Goal: Task Accomplishment & Management: Manage account settings

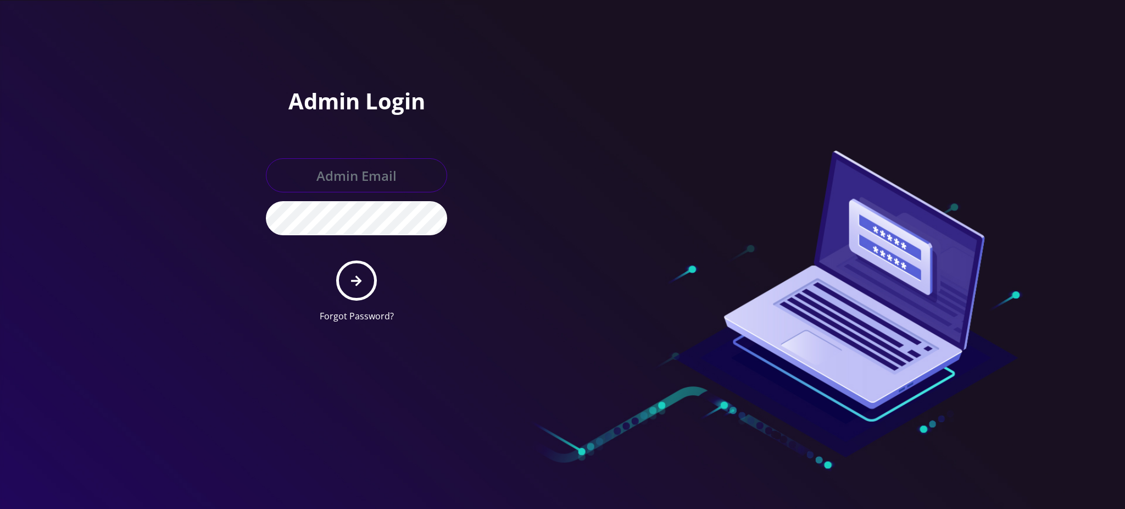
type input "[PERSON_NAME][EMAIL_ADDRESS][DOMAIN_NAME]"
click at [359, 291] on button "submit" at bounding box center [356, 280] width 40 height 40
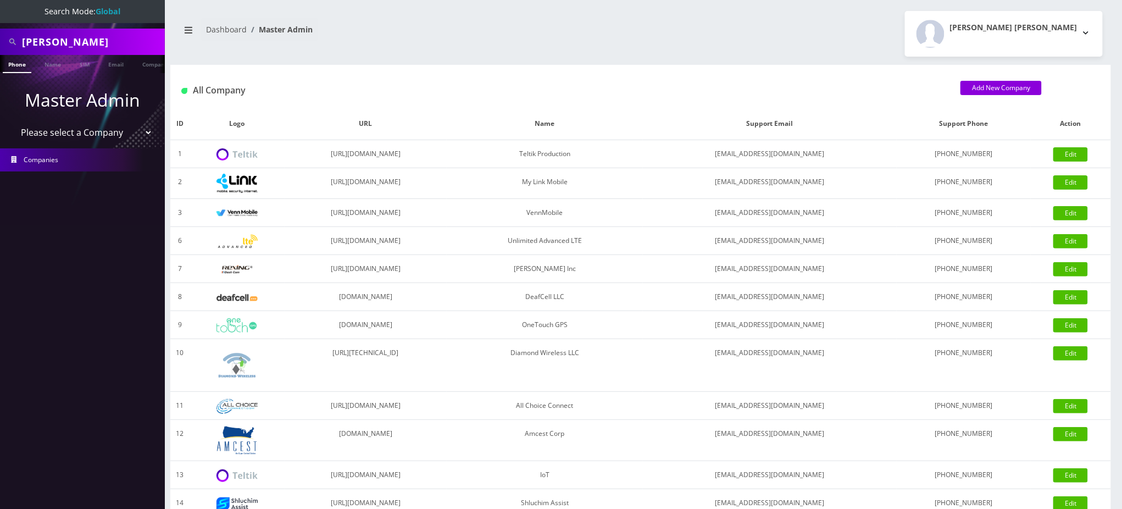
drag, startPoint x: 3, startPoint y: 22, endPoint x: 0, endPoint y: -20, distance: 41.9
click at [0, 0] on html "Search Mode: Global john mccarron Phone Name SIM Email Company Customer Master …" at bounding box center [561, 377] width 1122 height 754
paste input "11418"
drag, startPoint x: 88, startPoint y: 42, endPoint x: 0, endPoint y: -5, distance: 99.5
click at [0, 0] on html "Search Mode: Global 11418 Phone Name SIM Email Company Customer Master Admin Pl…" at bounding box center [561, 377] width 1122 height 754
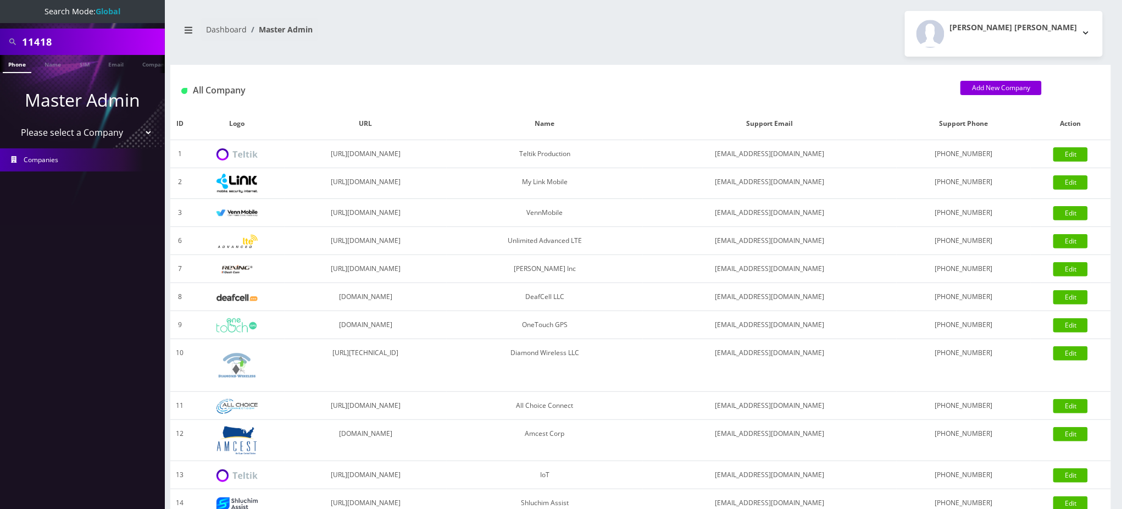
paste input "8901240357129197328"
type input "8901240357129197328"
click at [81, 60] on link "SIM" at bounding box center [84, 64] width 21 height 18
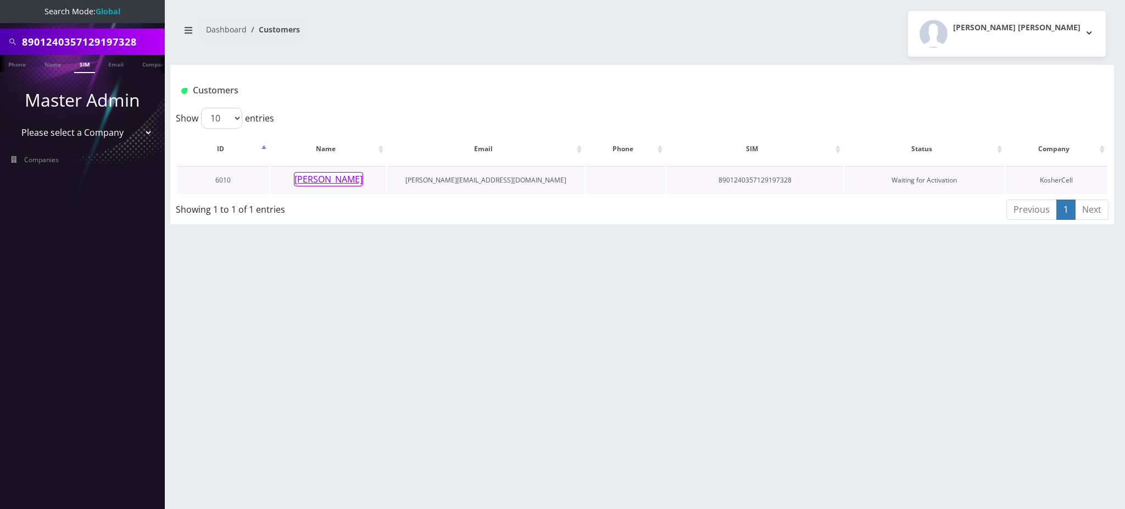
click at [336, 181] on button "[PERSON_NAME]" at bounding box center [328, 179] width 69 height 14
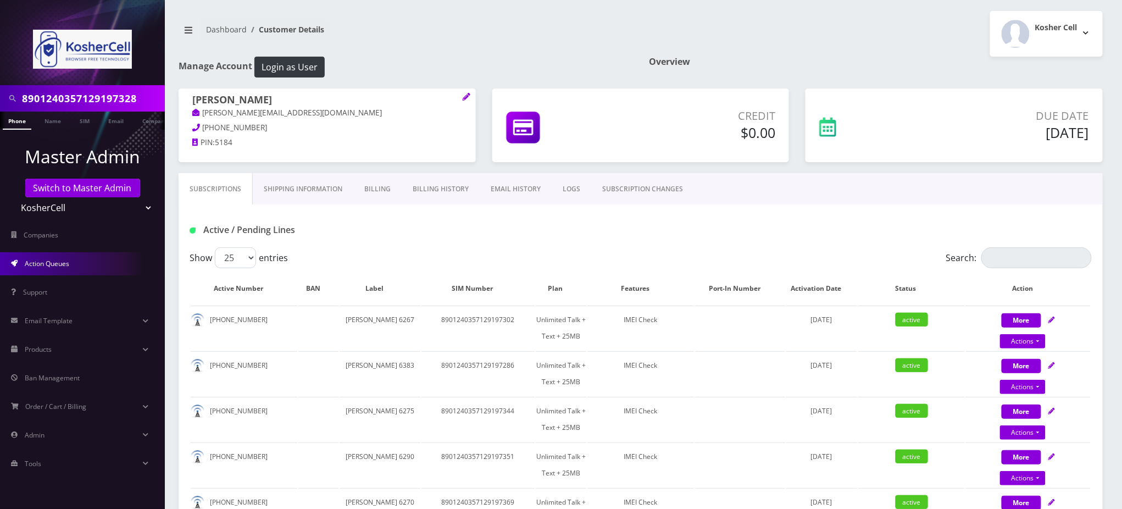
click at [55, 263] on span "Action Queues" at bounding box center [47, 263] width 44 height 9
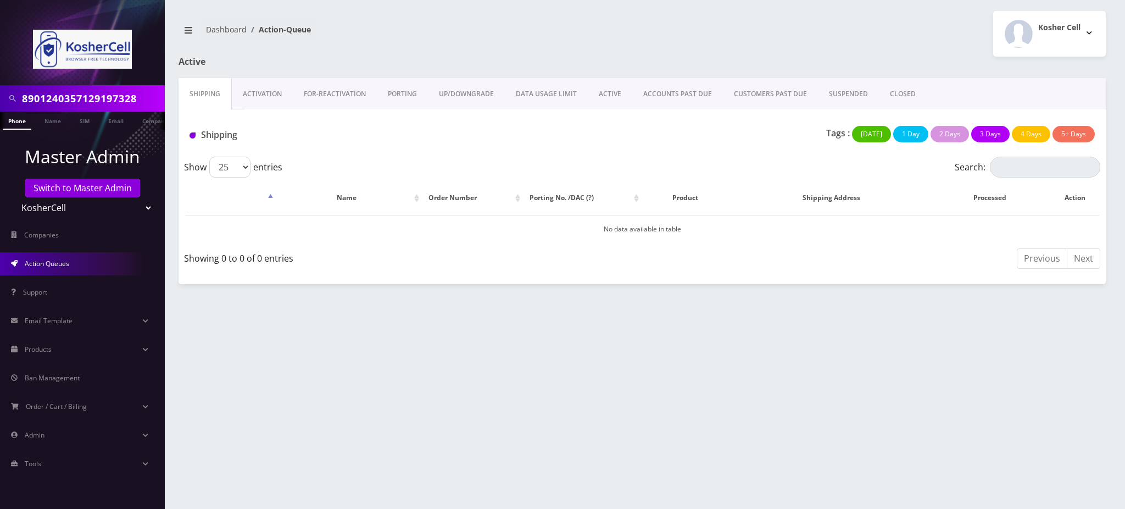
click at [268, 96] on link "Activation" at bounding box center [262, 94] width 61 height 32
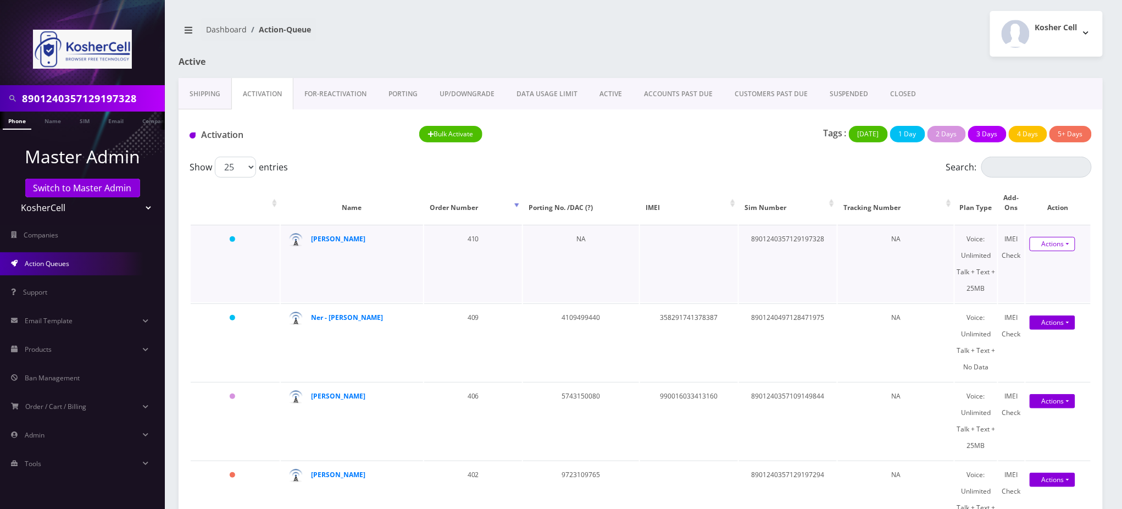
click at [1054, 242] on link "Actions" at bounding box center [1052, 244] width 46 height 14
click at [1040, 267] on link "Activate" at bounding box center [1056, 265] width 88 height 16
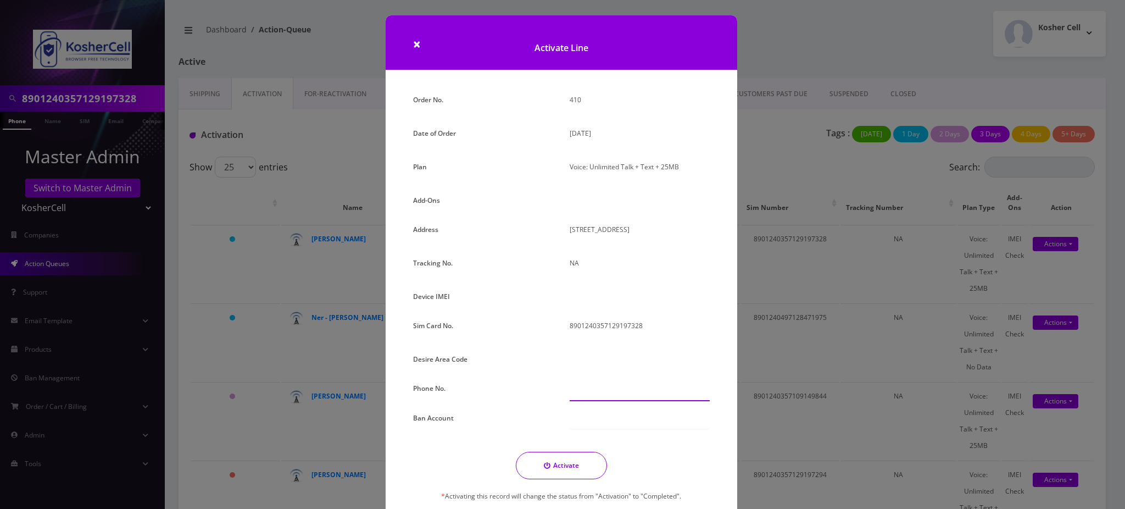
click at [571, 392] on input "text" at bounding box center [640, 390] width 140 height 21
paste input "347-475-81"
click at [583, 390] on input "347-475-81" at bounding box center [640, 390] width 140 height 21
type input "347-475-8152"
click at [567, 461] on button "Activate" at bounding box center [561, 465] width 91 height 27
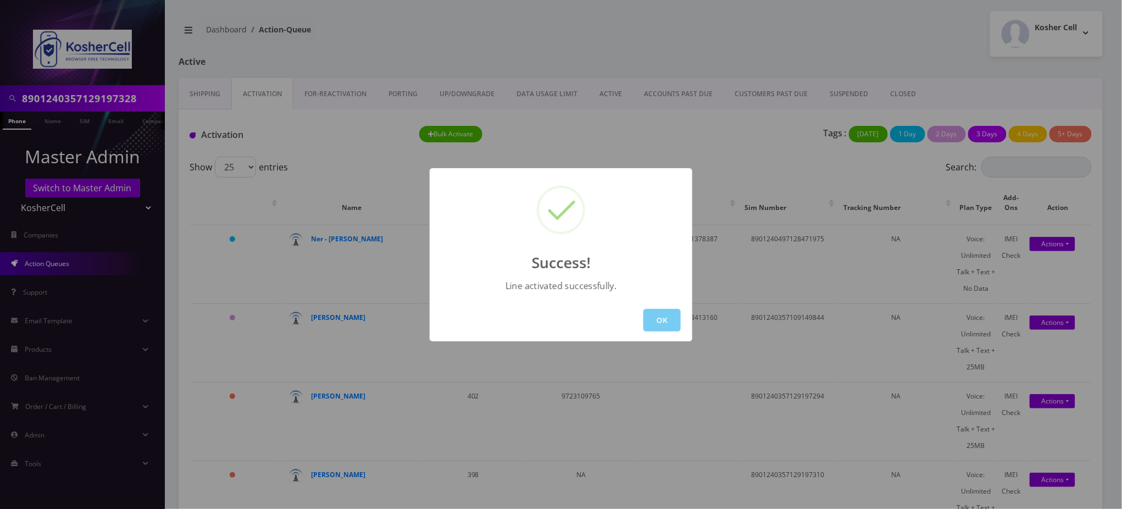
click at [670, 324] on button "OK" at bounding box center [661, 320] width 37 height 23
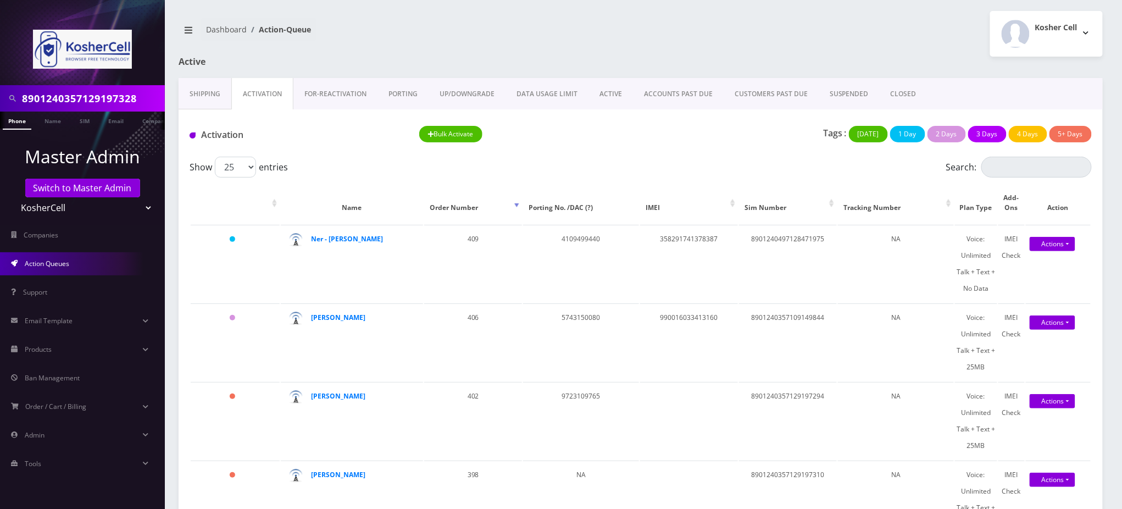
scroll to position [0, 5]
click at [102, 190] on link "Switch to Master Admin" at bounding box center [82, 188] width 115 height 19
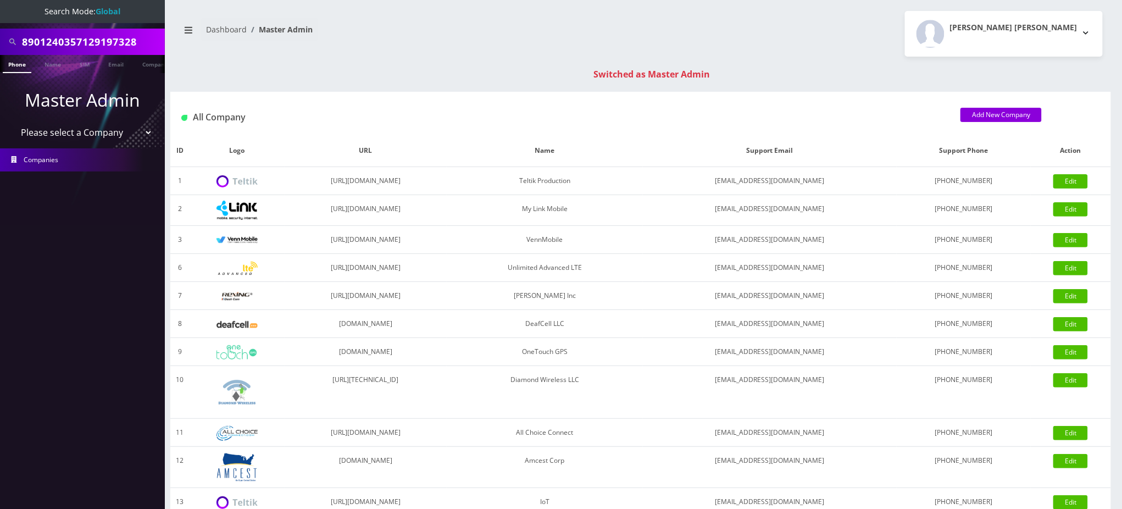
click at [100, 40] on input "8901240357129197328" at bounding box center [92, 41] width 140 height 21
click at [62, 43] on input "text" at bounding box center [92, 41] width 140 height 21
type input "7326066985"
click at [16, 64] on link "Phone" at bounding box center [17, 64] width 29 height 18
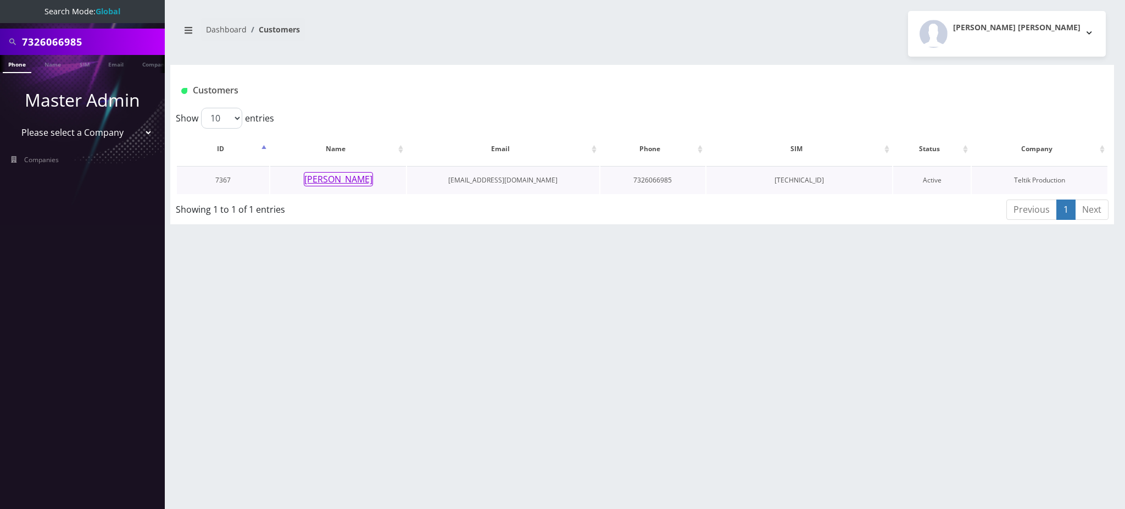
click at [349, 183] on button "[PERSON_NAME]" at bounding box center [338, 179] width 69 height 14
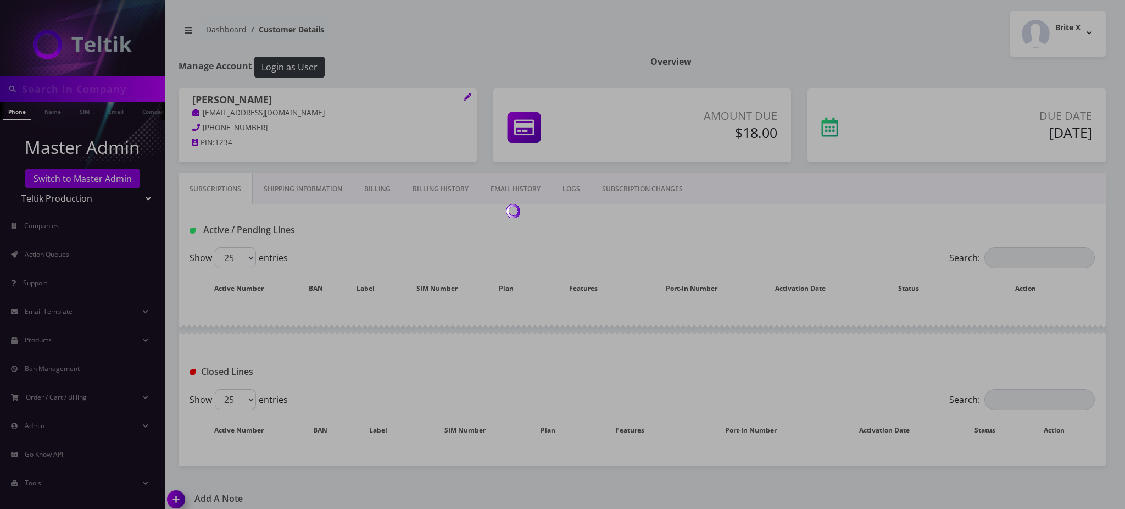
type input "7326066985"
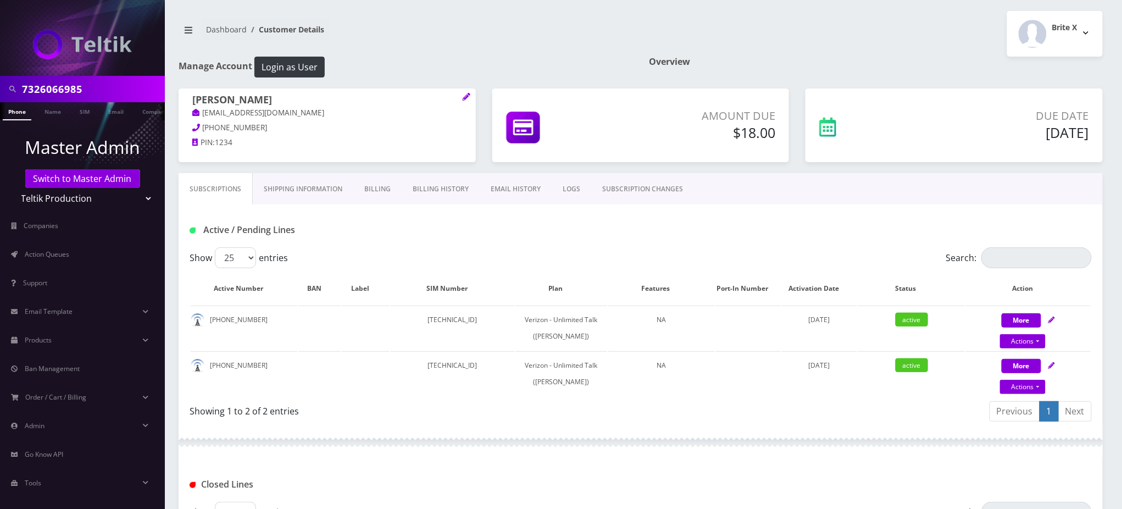
click at [67, 86] on input "7326066985" at bounding box center [92, 89] width 140 height 21
click at [66, 86] on input "7326066985" at bounding box center [92, 89] width 140 height 21
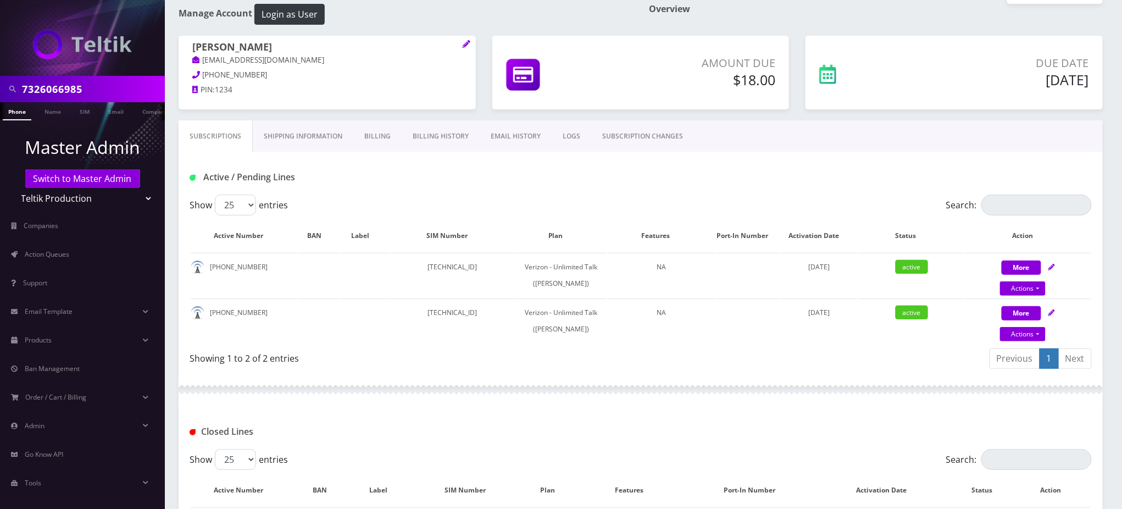
scroll to position [146, 0]
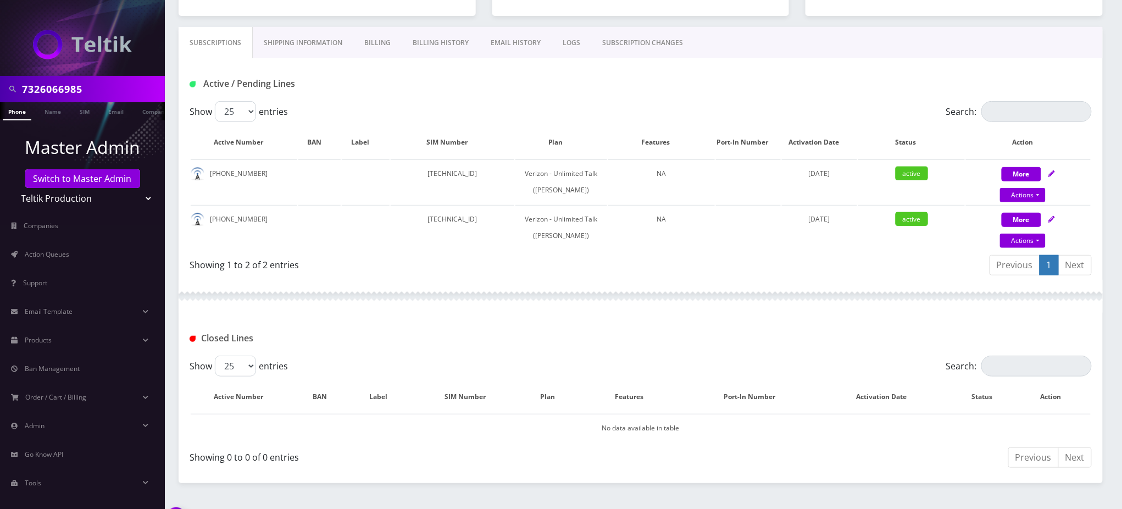
click at [425, 46] on link "Billing History" at bounding box center [441, 43] width 78 height 32
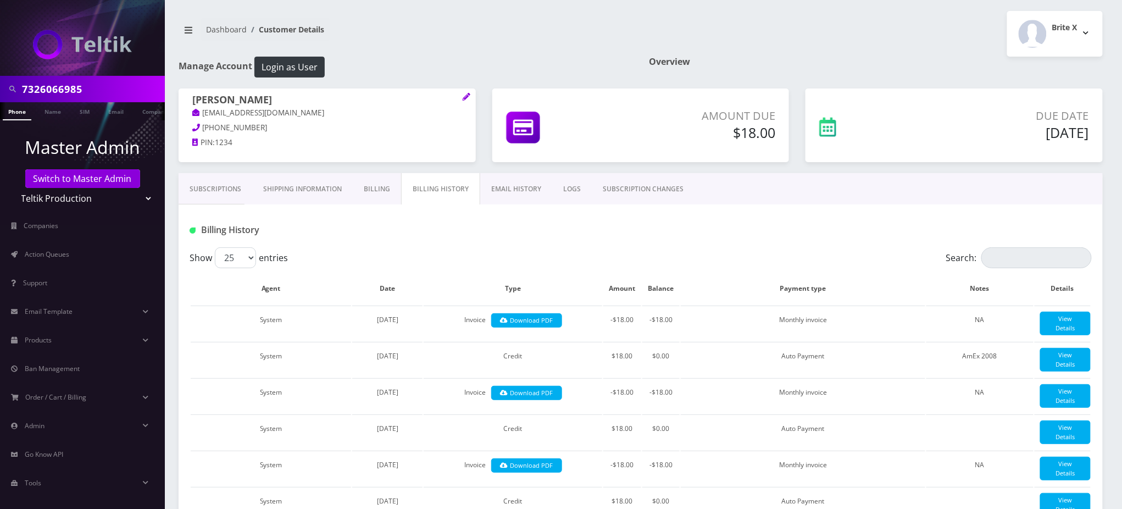
click at [221, 187] on link "Subscriptions" at bounding box center [216, 189] width 74 height 32
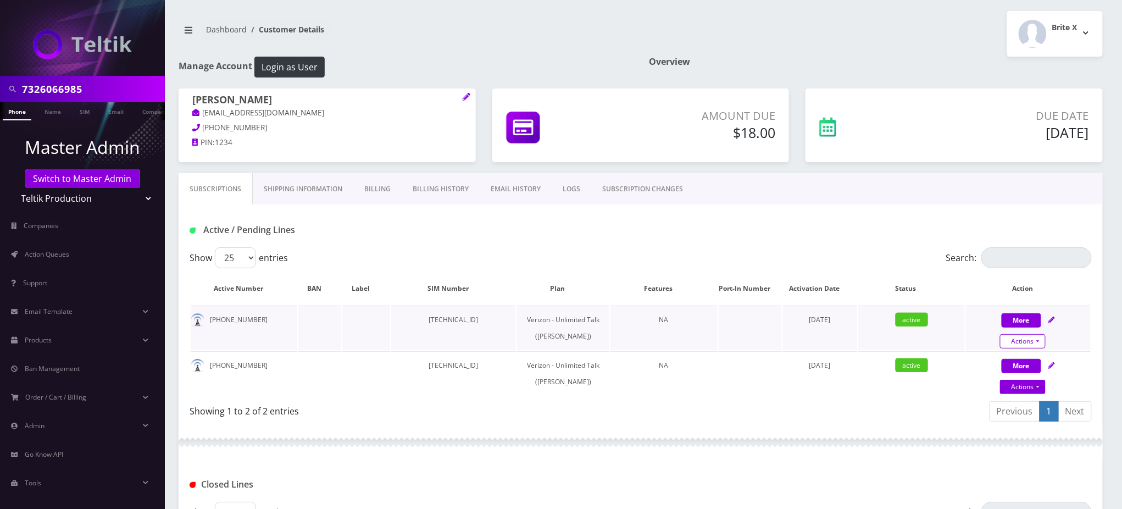
click at [1033, 339] on link "Actions" at bounding box center [1023, 341] width 46 height 14
select select "459"
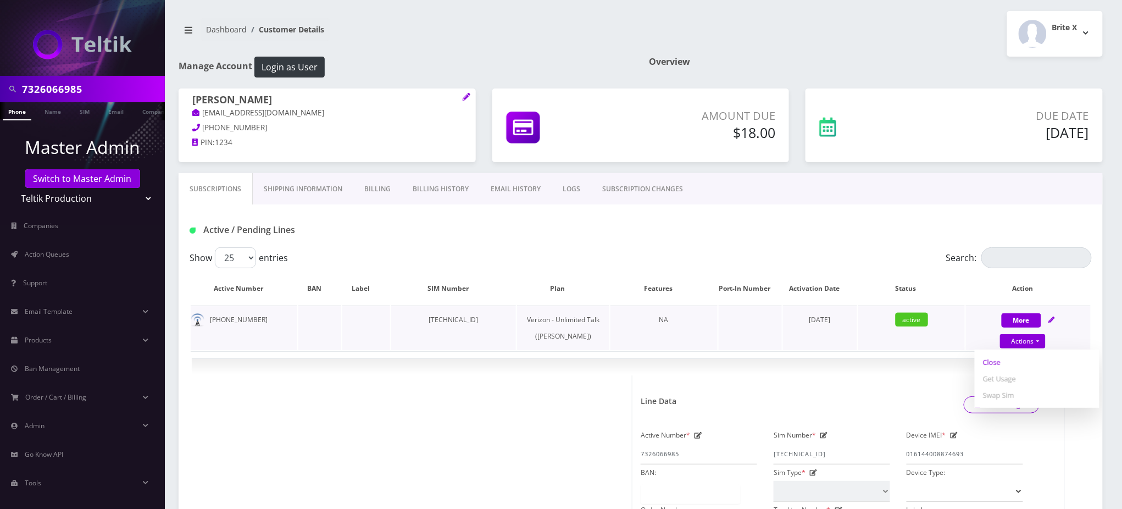
click at [990, 360] on link "Close" at bounding box center [1036, 362] width 125 height 16
type input "[DATE]"
select select "459"
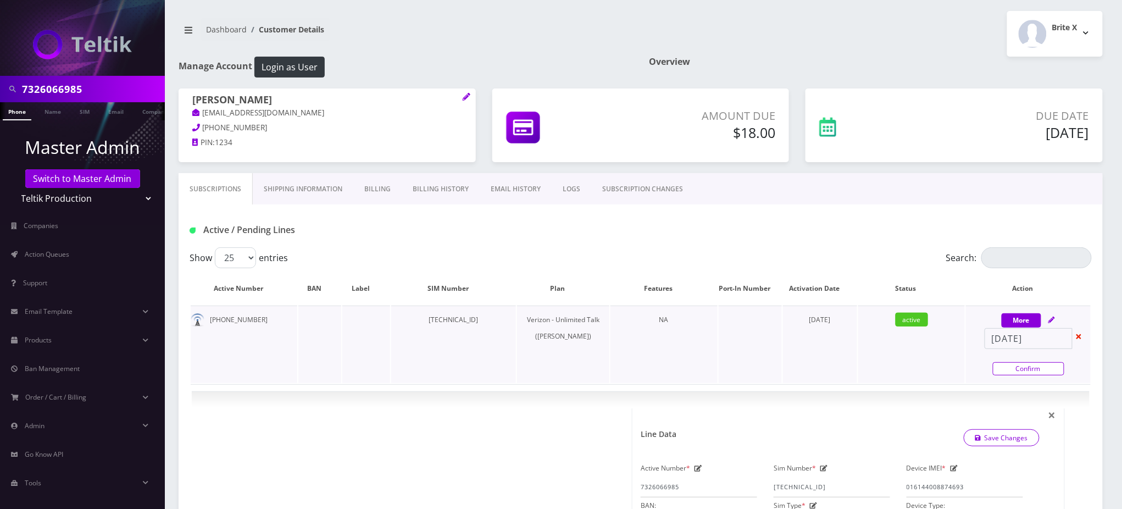
click at [1022, 366] on link "Confirm" at bounding box center [1028, 368] width 71 height 13
select select "459"
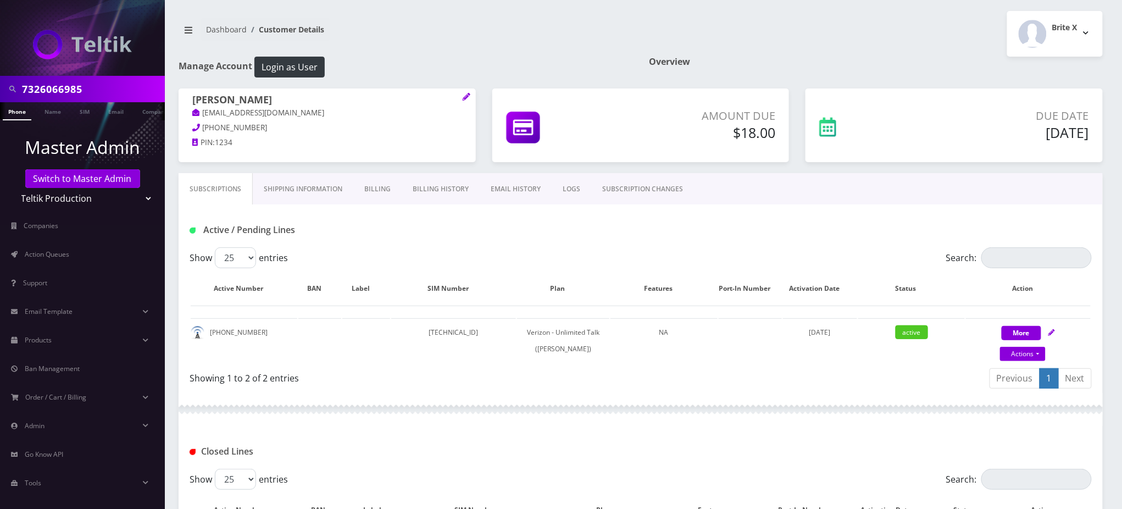
click at [397, 235] on div "Active / Pending Lines" at bounding box center [334, 230] width 306 height 18
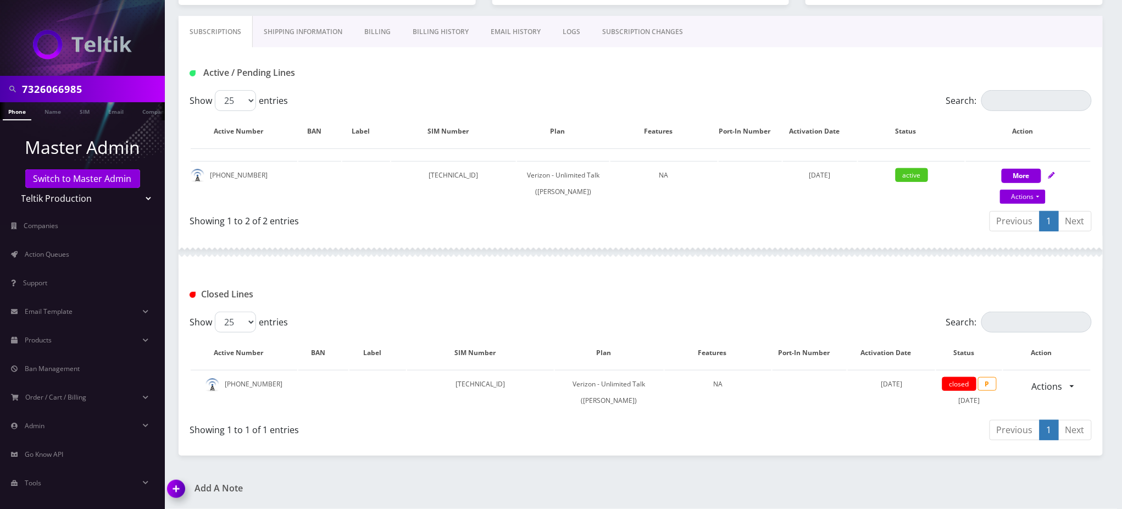
scroll to position [170, 0]
click at [1004, 21] on div "Subscriptions Shipping Information Billing Billing History EMAIL HISTORY LOGS S…" at bounding box center [641, 31] width 924 height 31
